Goal: Task Accomplishment & Management: Manage account settings

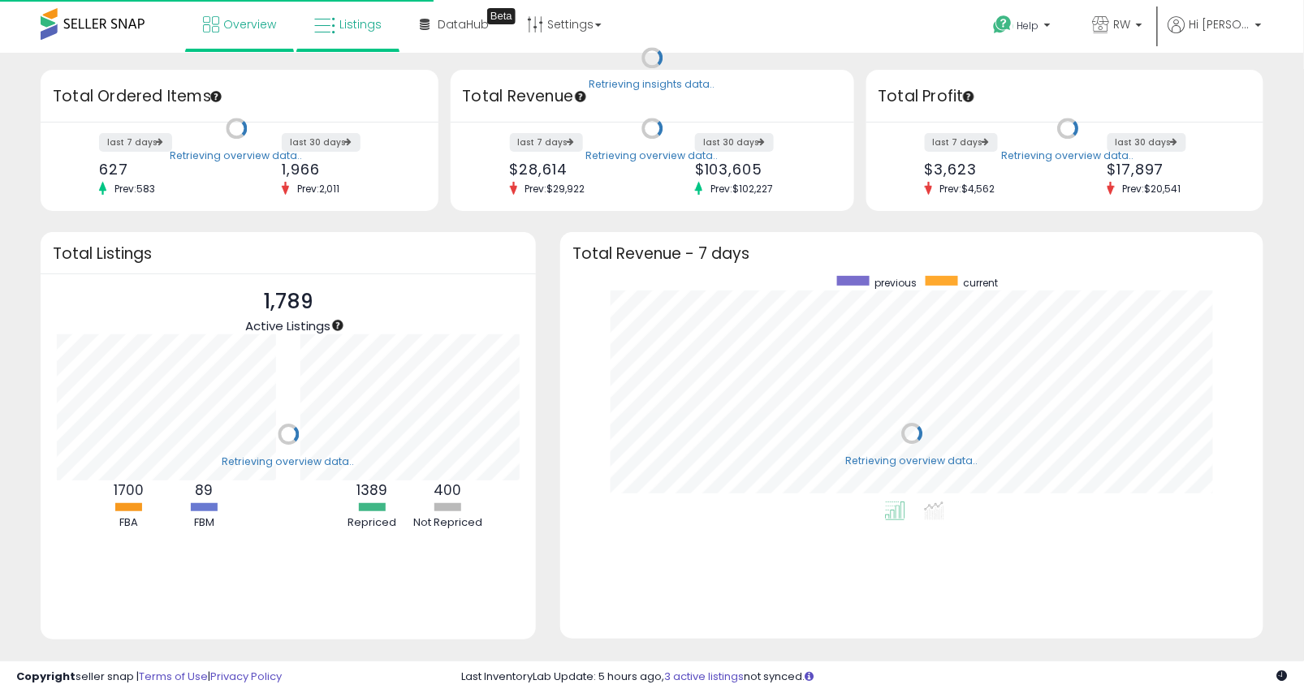
scroll to position [226, 671]
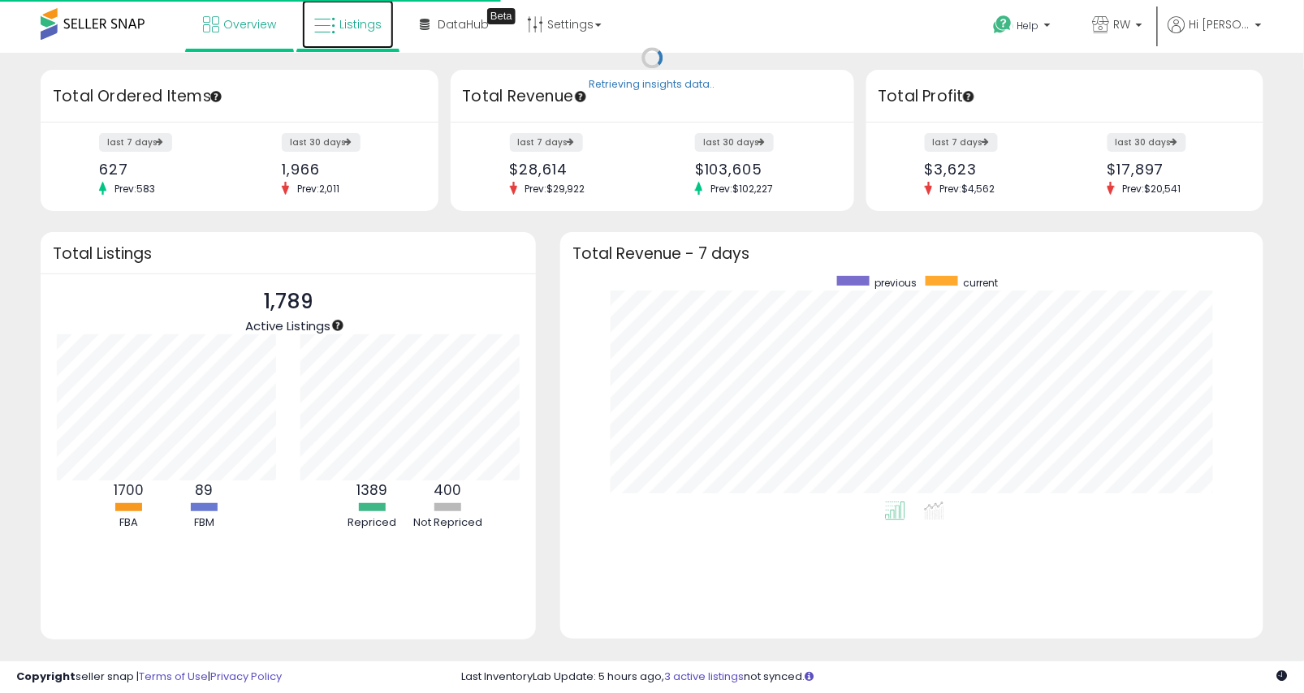
click at [316, 23] on icon at bounding box center [324, 25] width 21 height 21
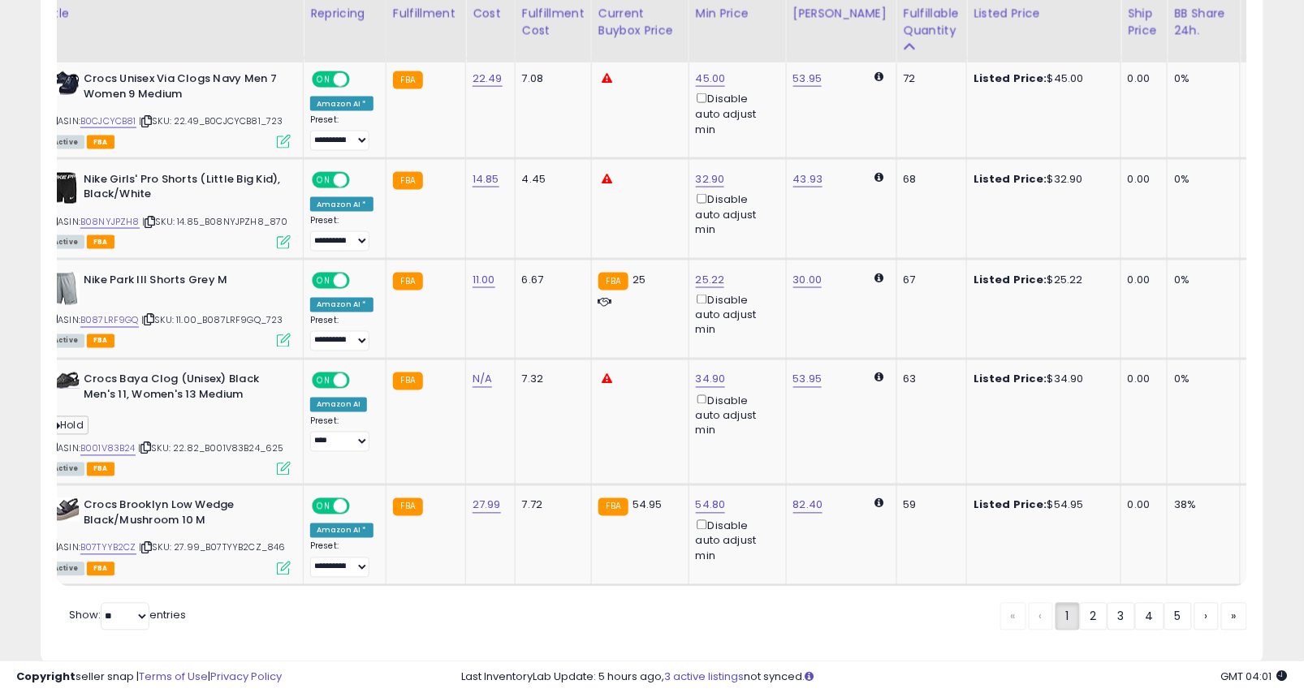
scroll to position [2685, 0]
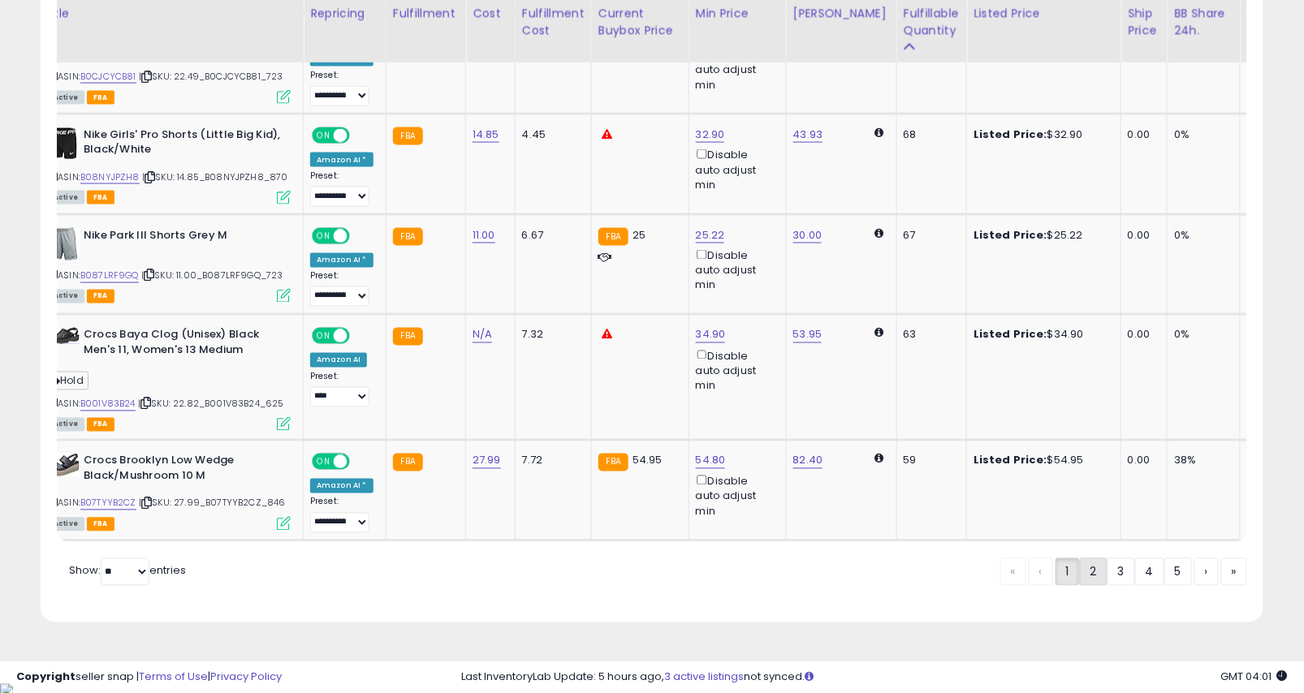
click at [1097, 584] on link "2" at bounding box center [1094, 573] width 28 height 28
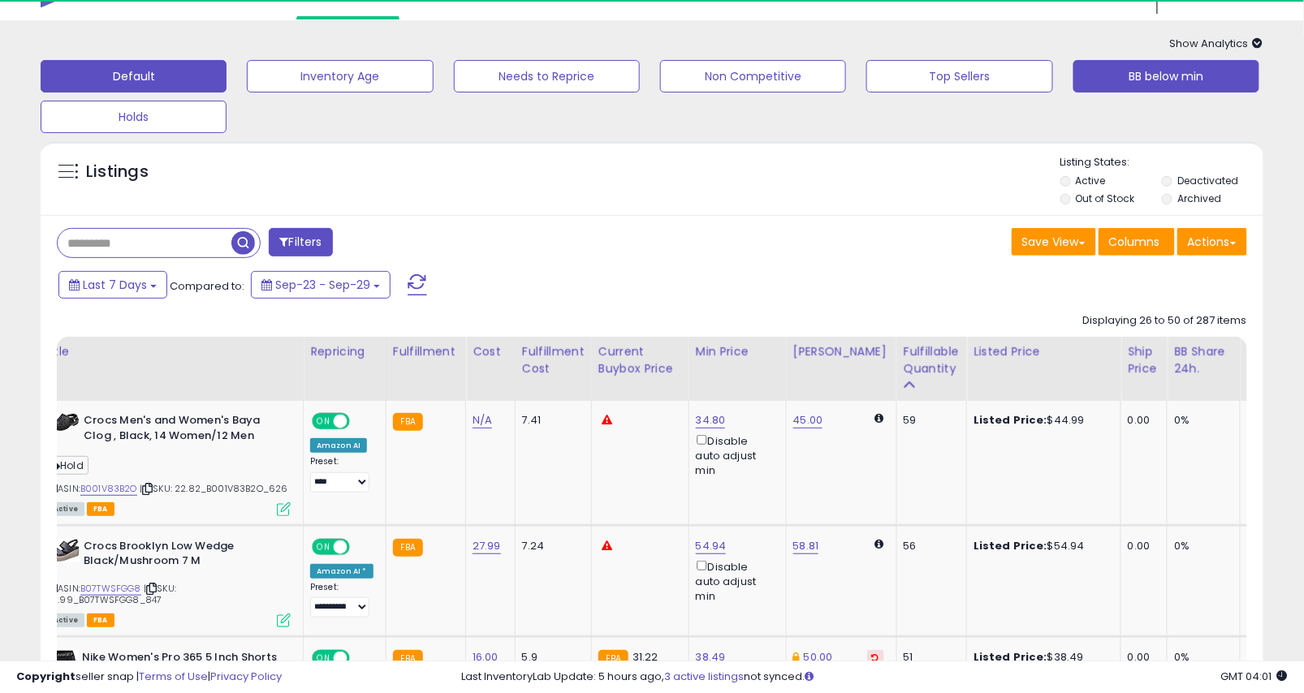
scroll to position [0, 0]
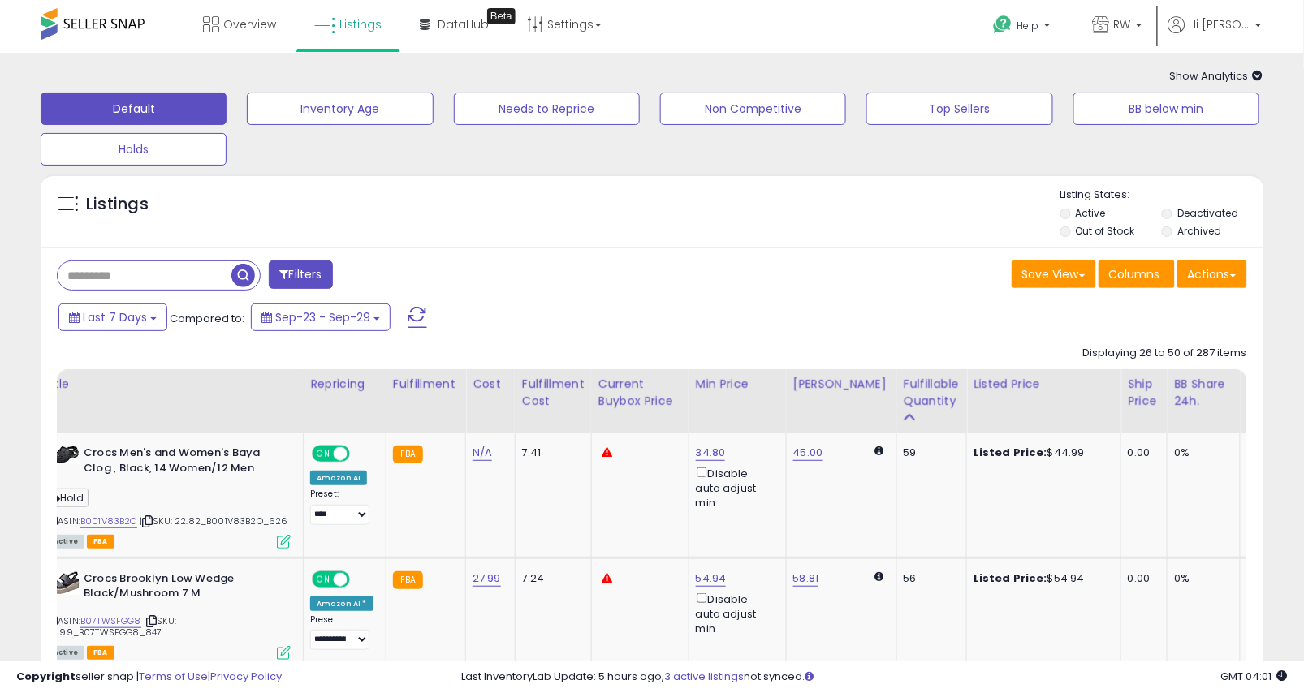
click at [1130, 127] on div "Default Inventory Age Needs to Reprice Non Competitive Top Sellers BB below min…" at bounding box center [651, 124] width 1263 height 81
click at [1107, 99] on button "BB below min" at bounding box center [1166, 109] width 186 height 32
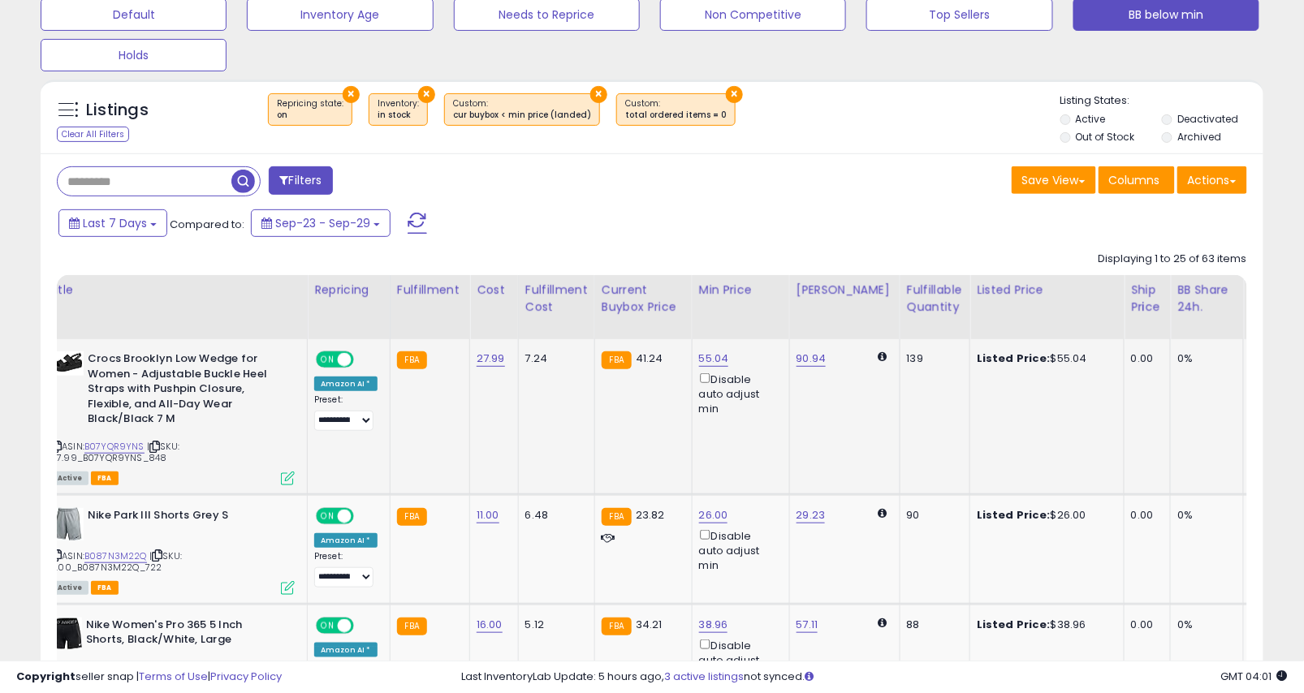
scroll to position [494, 0]
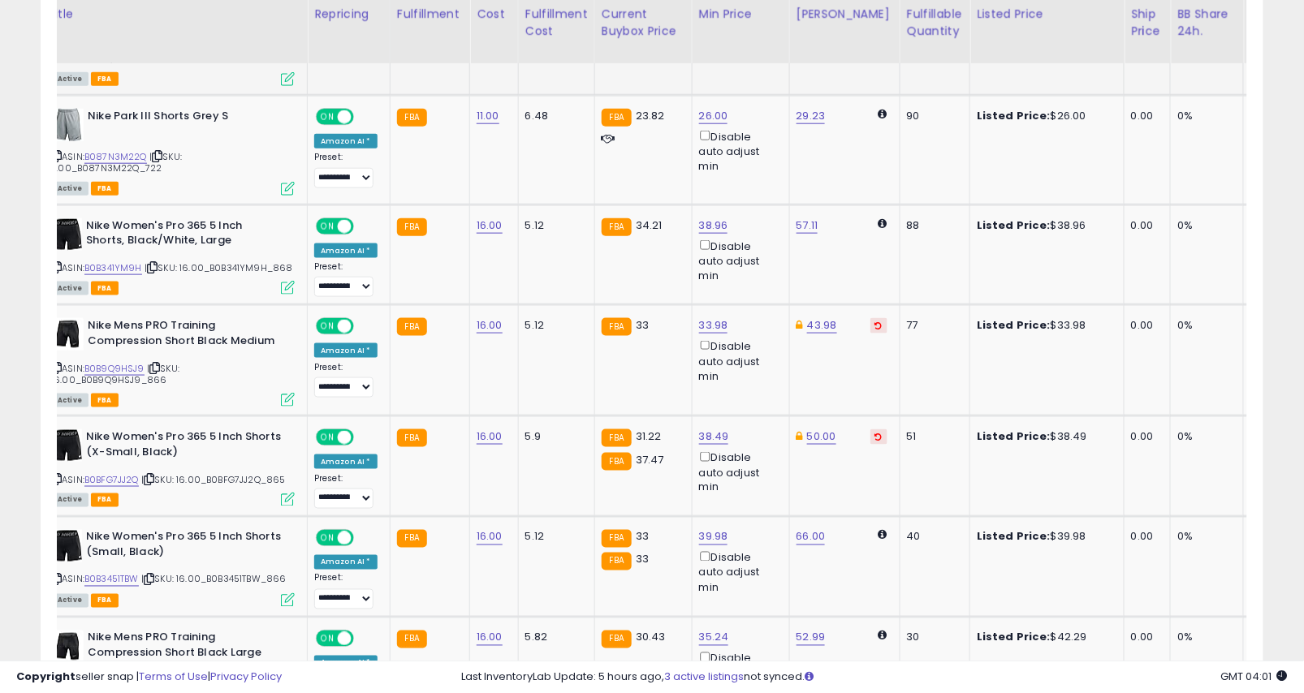
click at [970, 434] on td "Listed Price: $38.49" at bounding box center [1047, 466] width 154 height 101
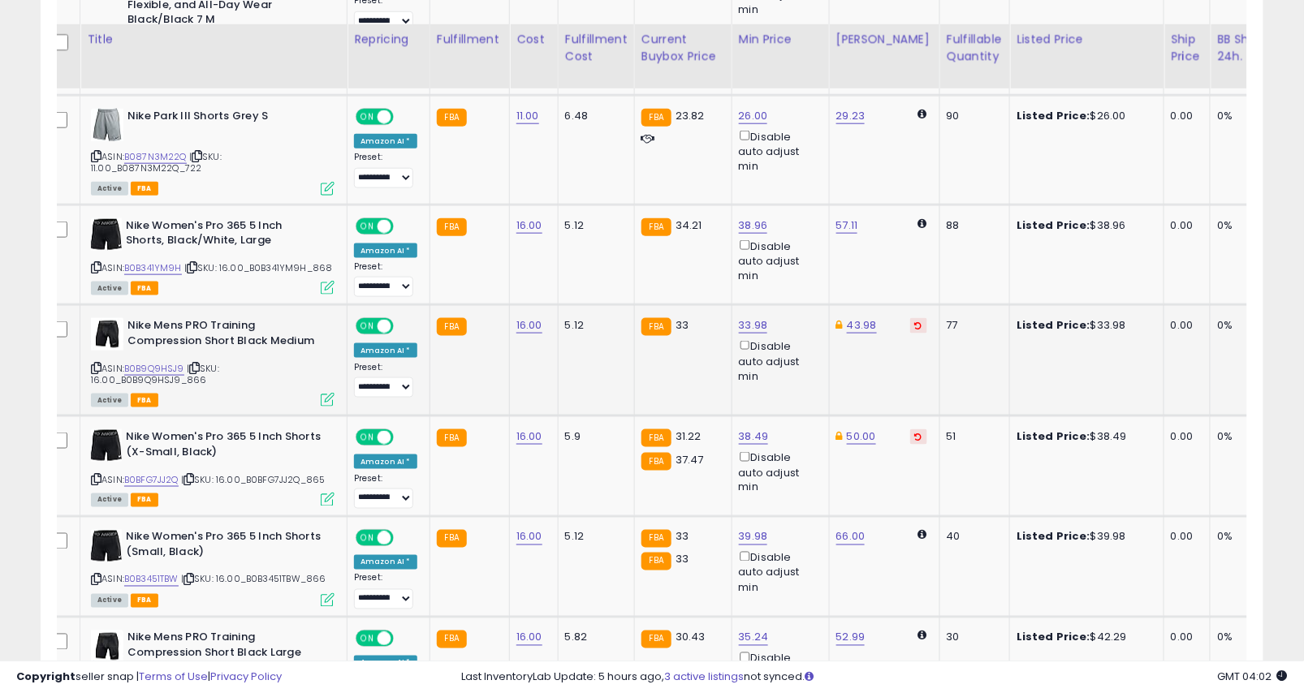
scroll to position [550, 0]
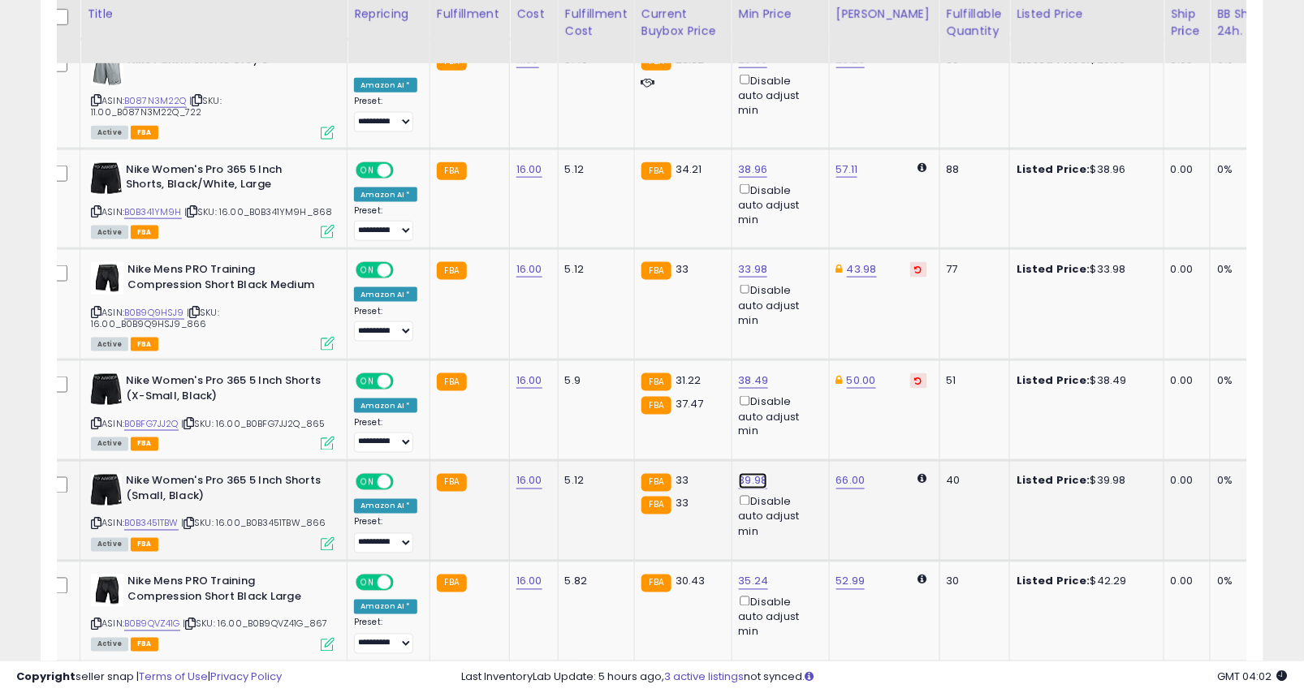
click at [756, 473] on link "39.98" at bounding box center [753, 481] width 29 height 16
click at [856, 406] on div "***** This will override store markup" at bounding box center [741, 424] width 234 height 59
click at [826, 410] on button "button" at bounding box center [832, 414] width 28 height 24
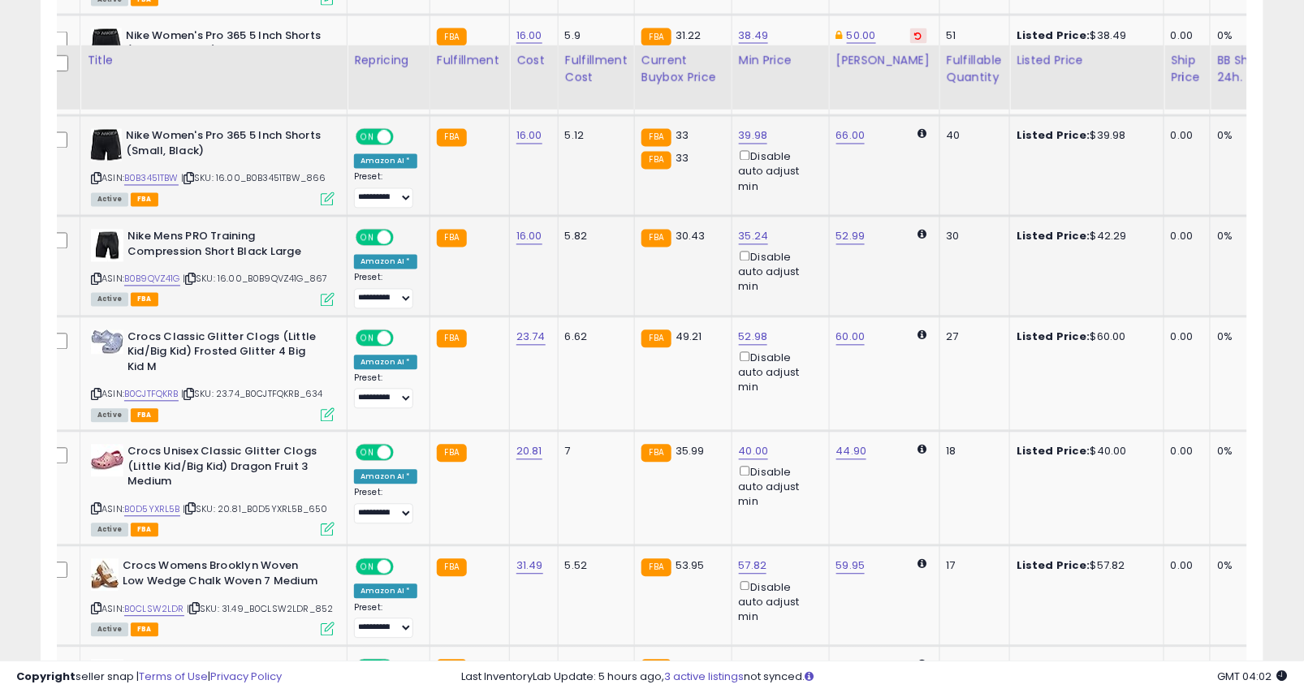
scroll to position [1210, 0]
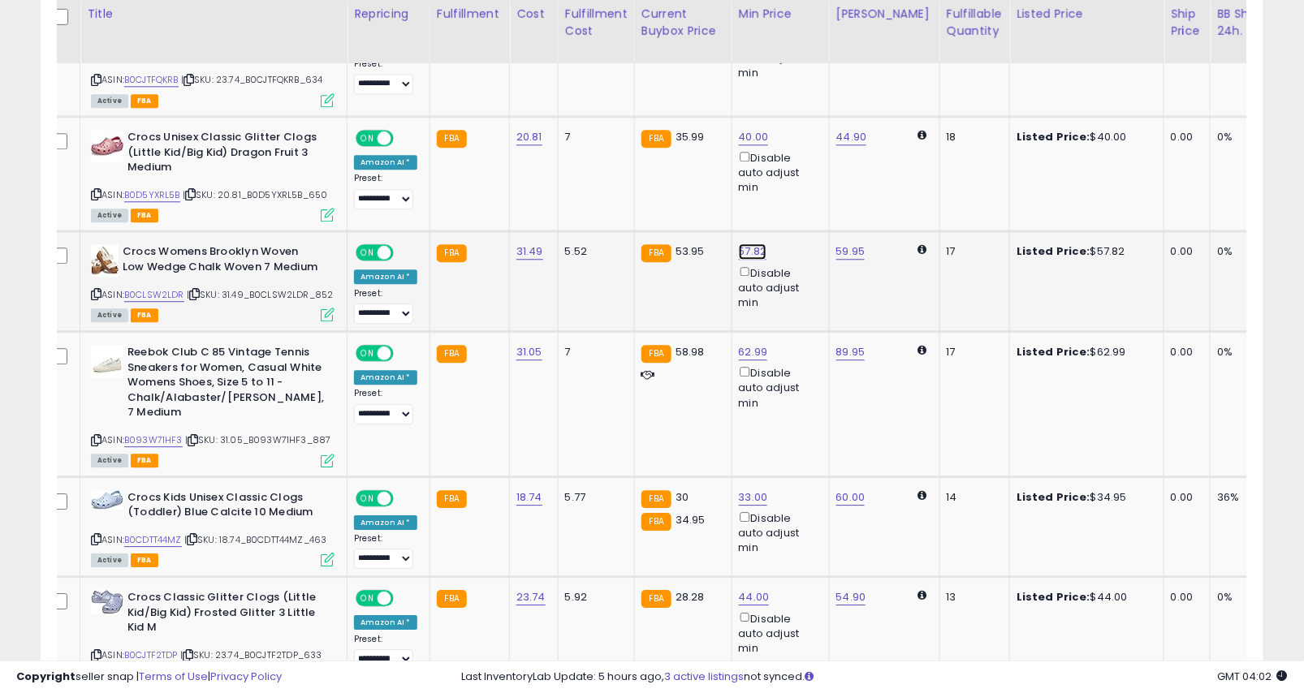
click at [750, 244] on link "57.82" at bounding box center [753, 252] width 28 height 16
click at [722, 180] on input "*****" at bounding box center [706, 184] width 145 height 28
click at [160, 274] on div "ASIN: B0CLSW2LDR | SKU: 31.49_B0CLSW2LDR_852 Active FBA" at bounding box center [213, 282] width 244 height 76
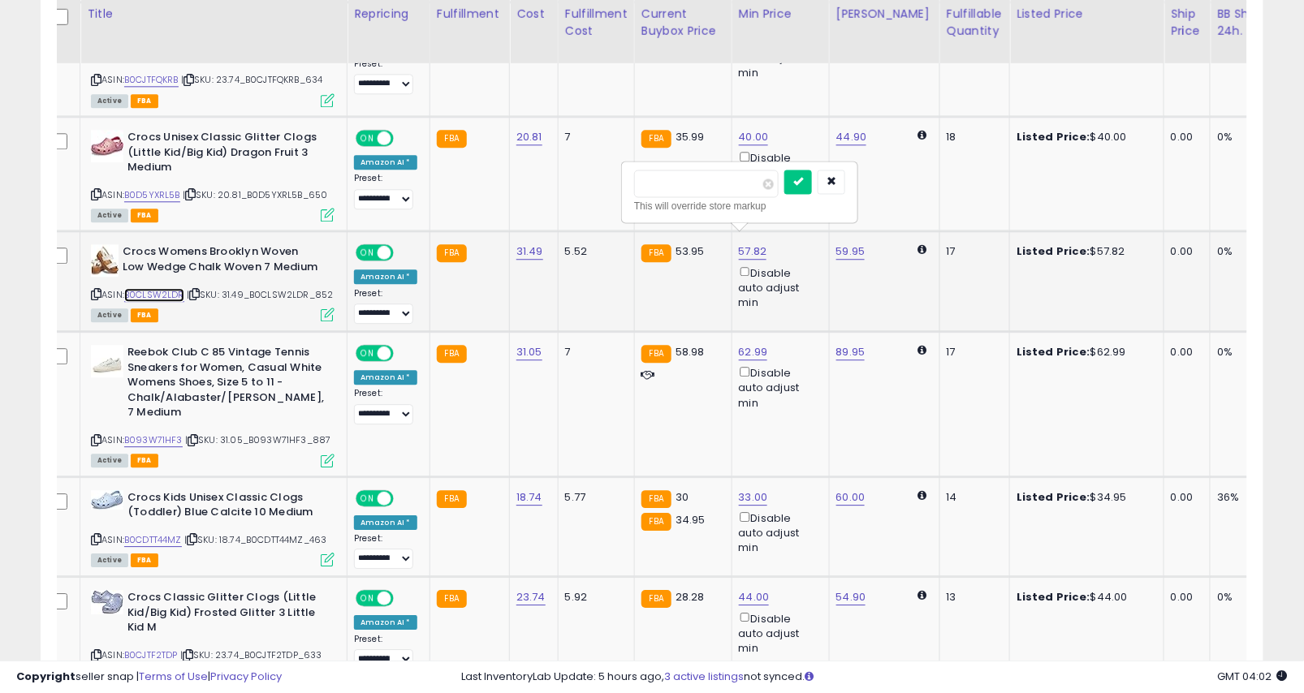
click at [162, 288] on link "B0CLSW2LDR" at bounding box center [154, 295] width 60 height 14
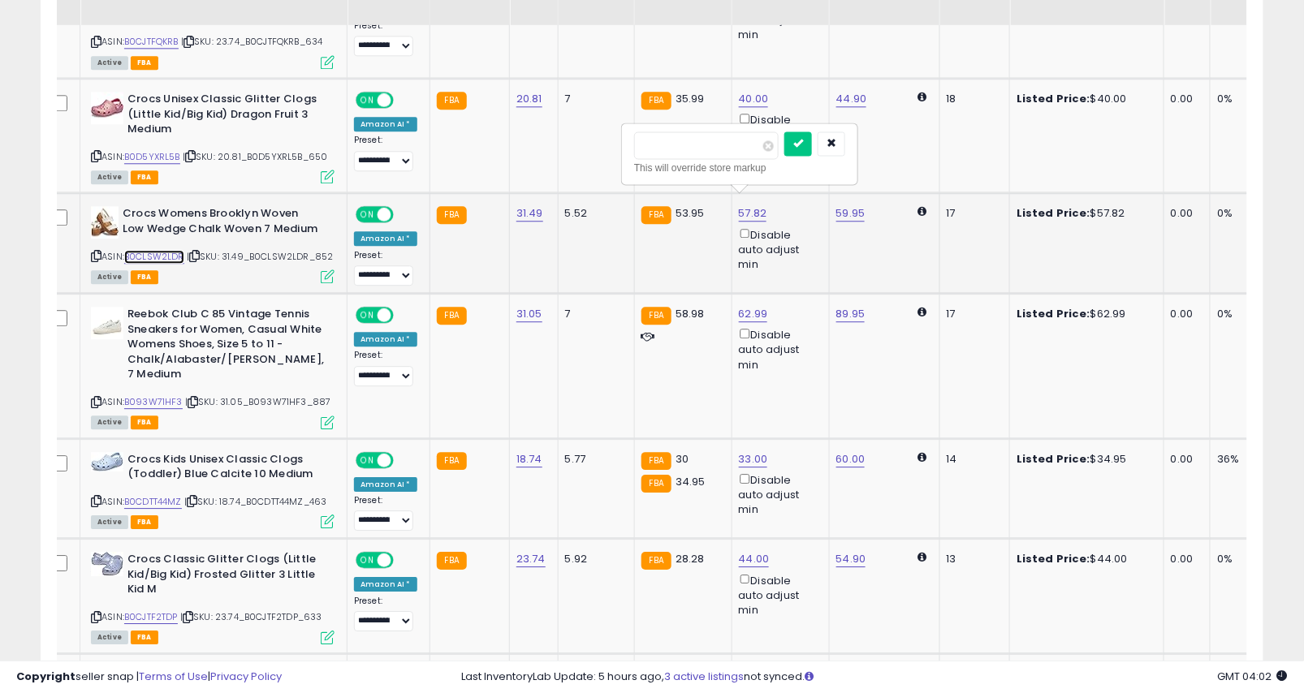
scroll to position [1250, 0]
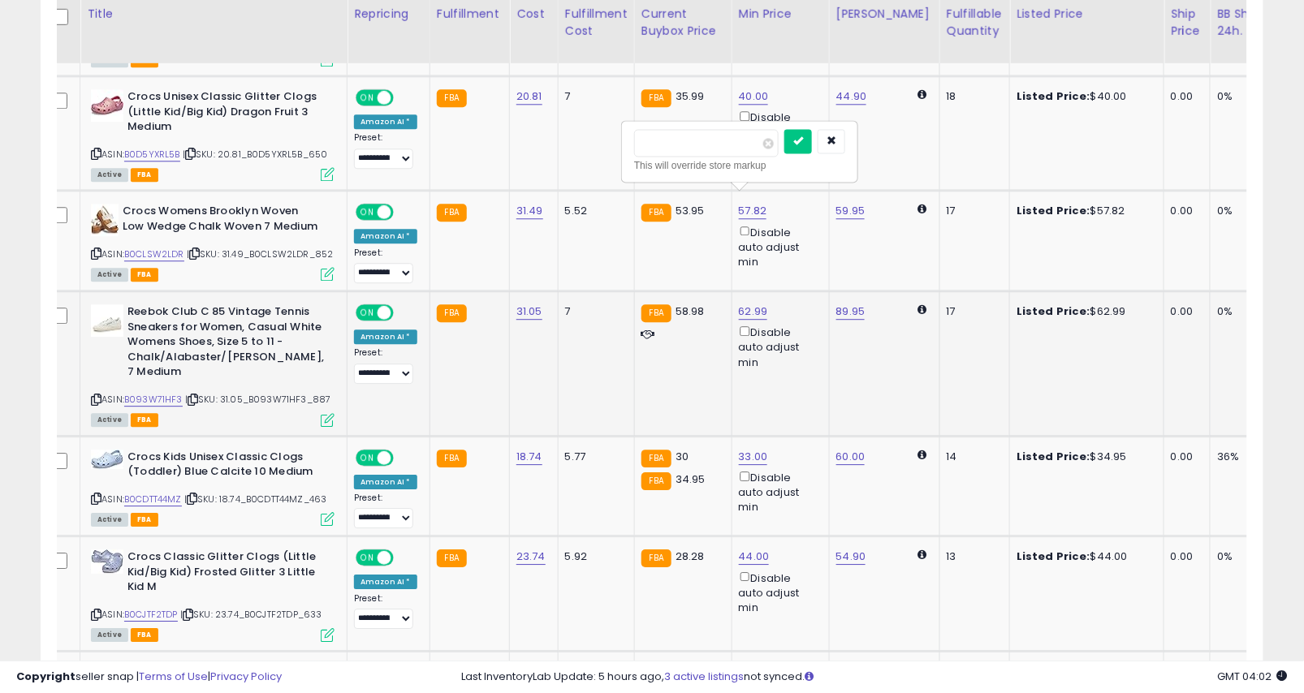
click at [568, 331] on td "7" at bounding box center [596, 363] width 76 height 145
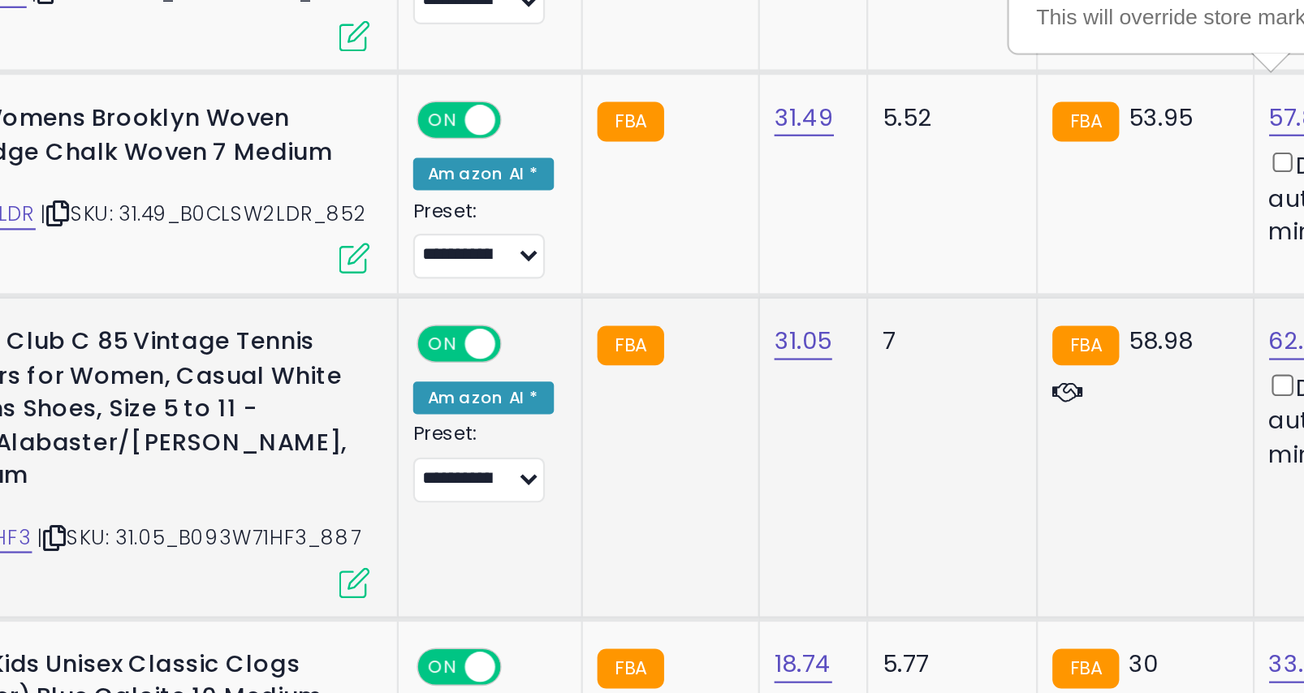
scroll to position [0, 0]
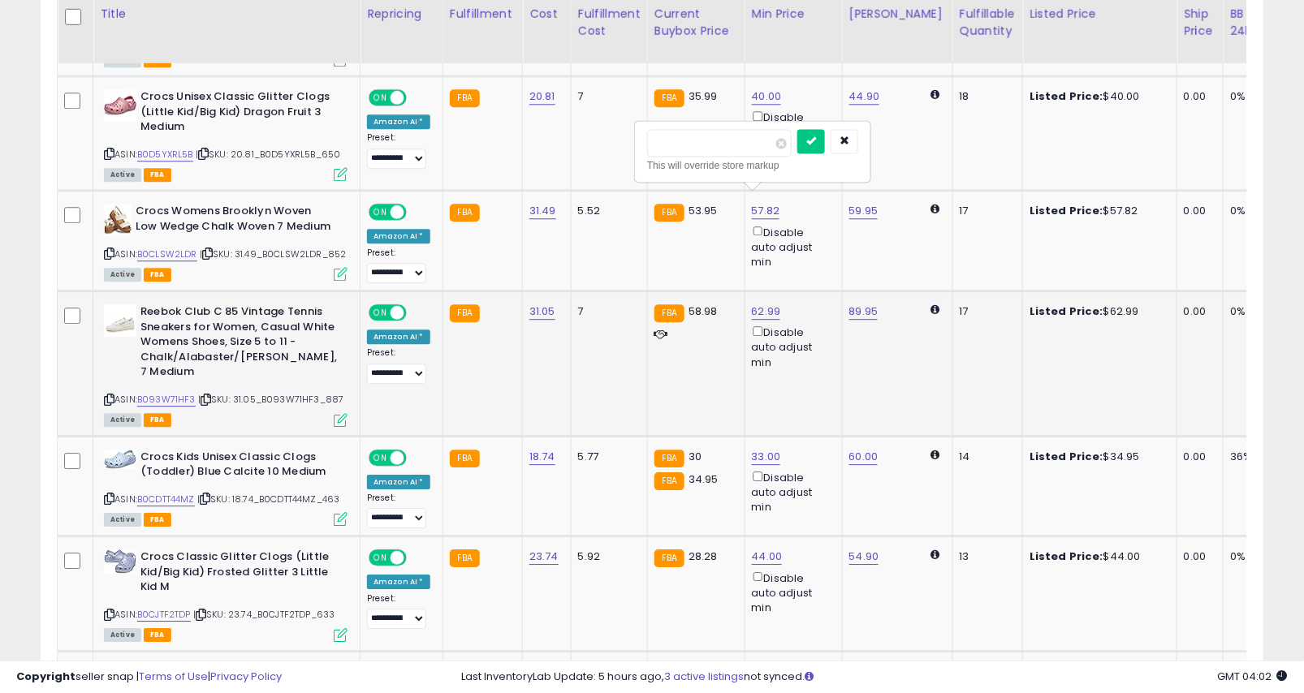
click at [960, 331] on td "17" at bounding box center [987, 363] width 70 height 145
click at [744, 294] on td "62.99 Disable auto adjust min" at bounding box center [792, 363] width 97 height 145
click at [755, 275] on td "57.82 ***** This will override store markup Disable auto adjust min" at bounding box center [792, 241] width 97 height 101
click at [755, 304] on link "62.99" at bounding box center [766, 312] width 29 height 16
click at [723, 240] on input "*****" at bounding box center [720, 243] width 145 height 28
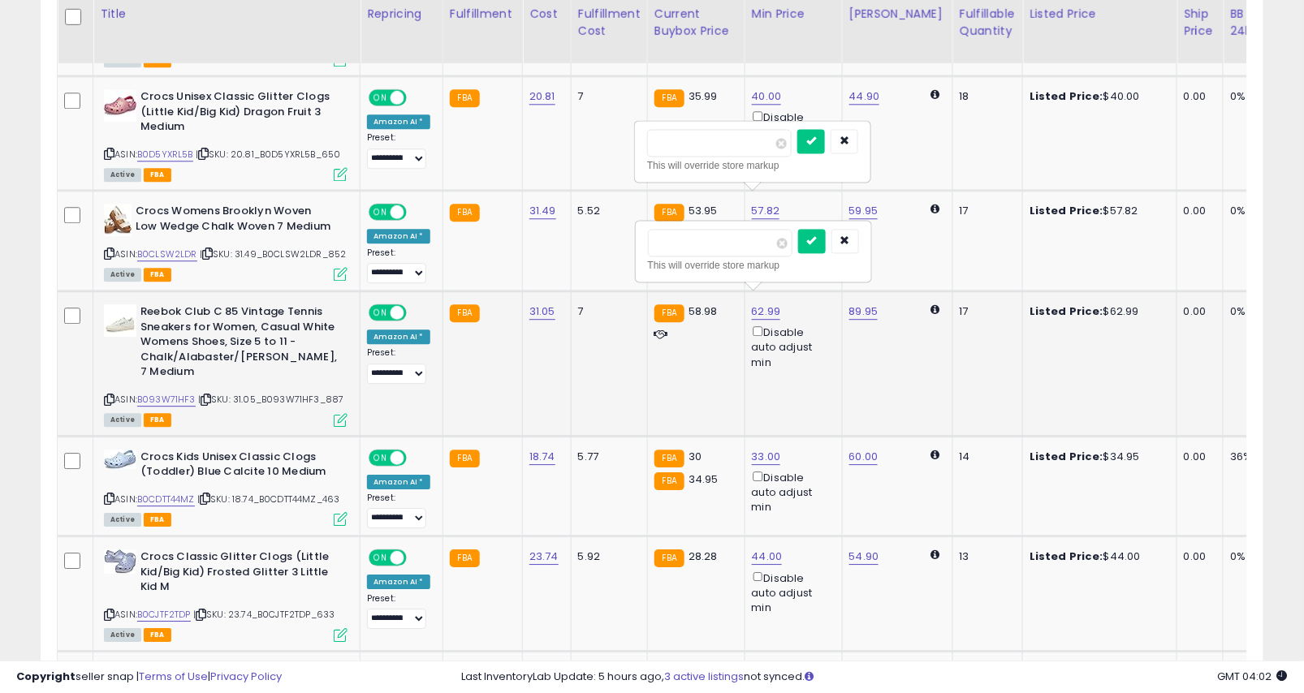
click at [723, 240] on input "*****" at bounding box center [720, 243] width 145 height 28
type input "**"
click button "submit" at bounding box center [812, 241] width 28 height 24
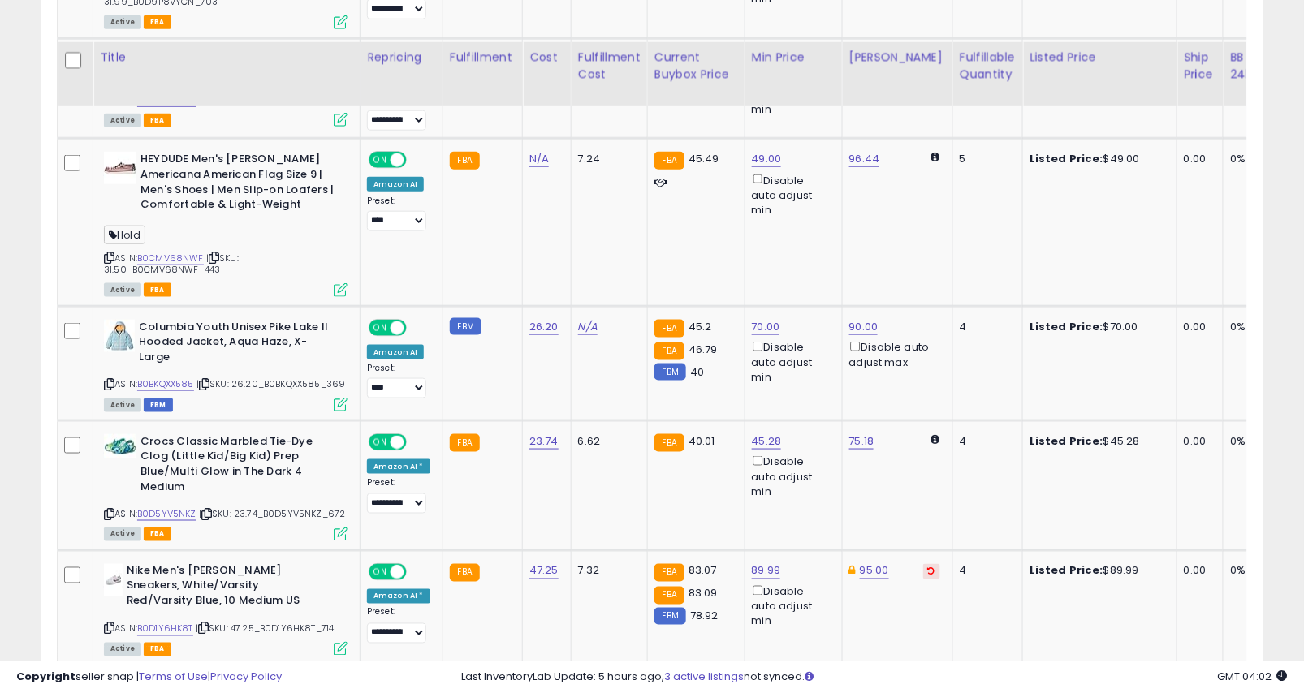
scroll to position [2747, 0]
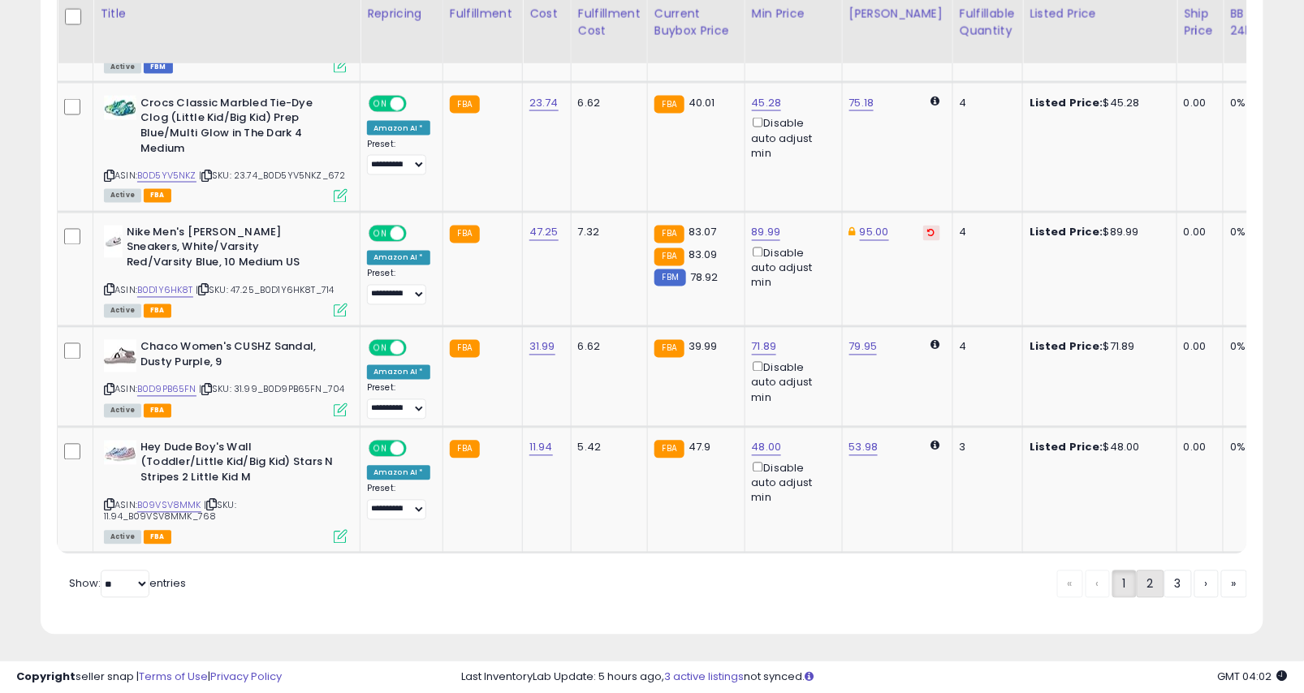
click at [1147, 593] on link "2" at bounding box center [1151, 585] width 28 height 28
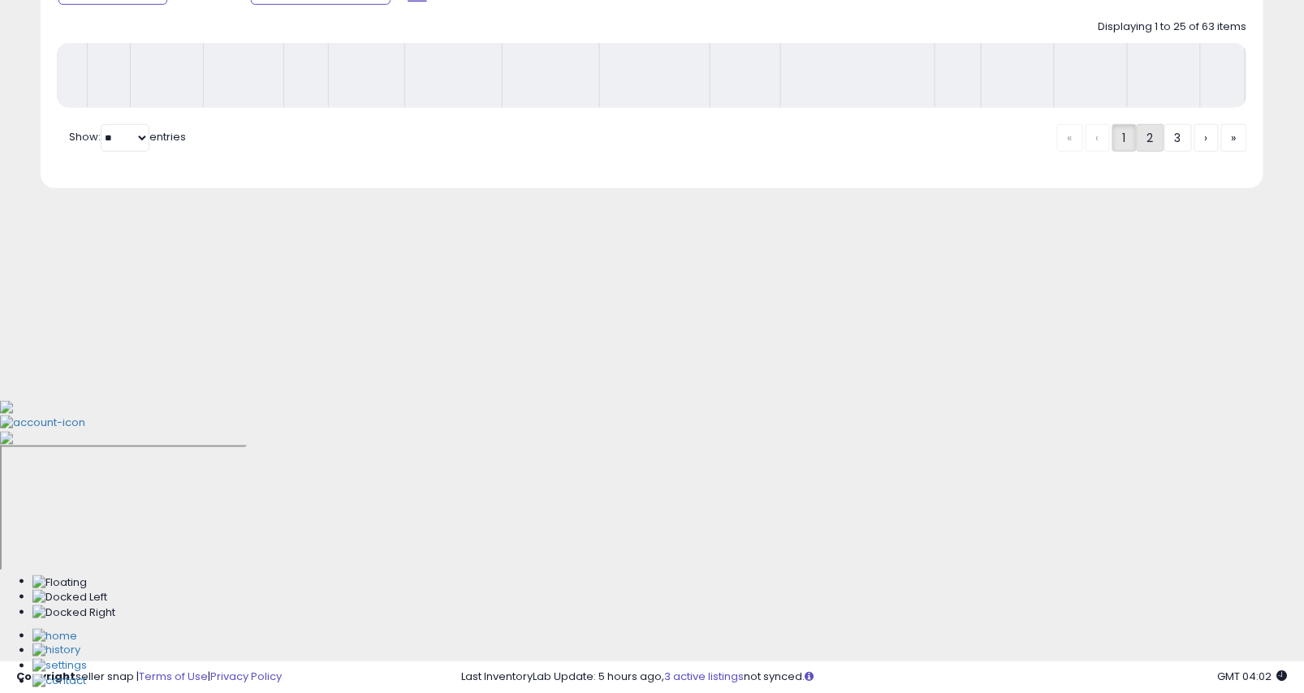
scroll to position [32, 0]
